Goal: Task Accomplishment & Management: Use online tool/utility

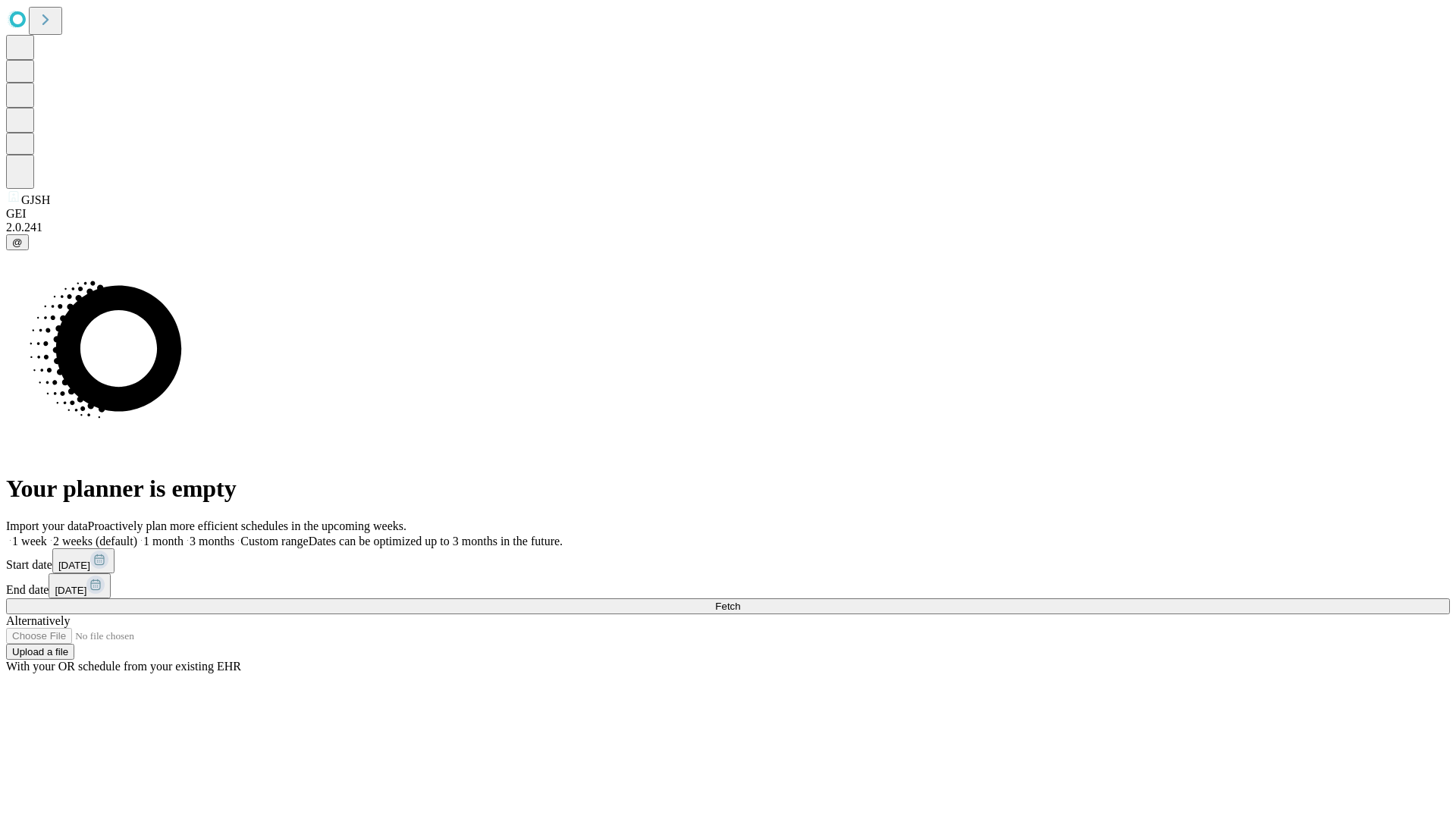
click at [740, 601] on span "Fetch" at bounding box center [727, 606] width 25 height 11
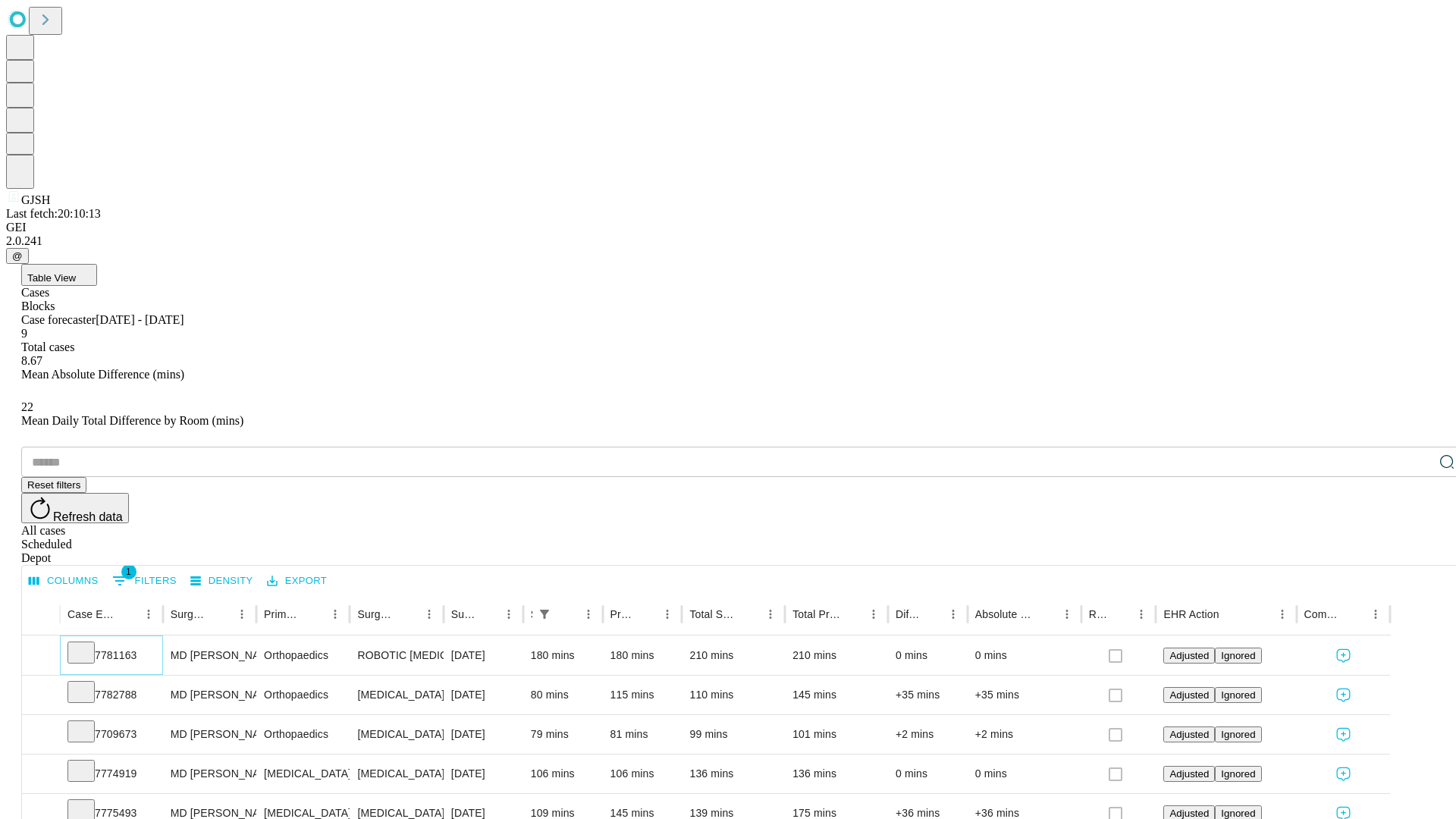
click at [89, 644] on icon at bounding box center [81, 652] width 15 height 15
